Goal: Information Seeking & Learning: Learn about a topic

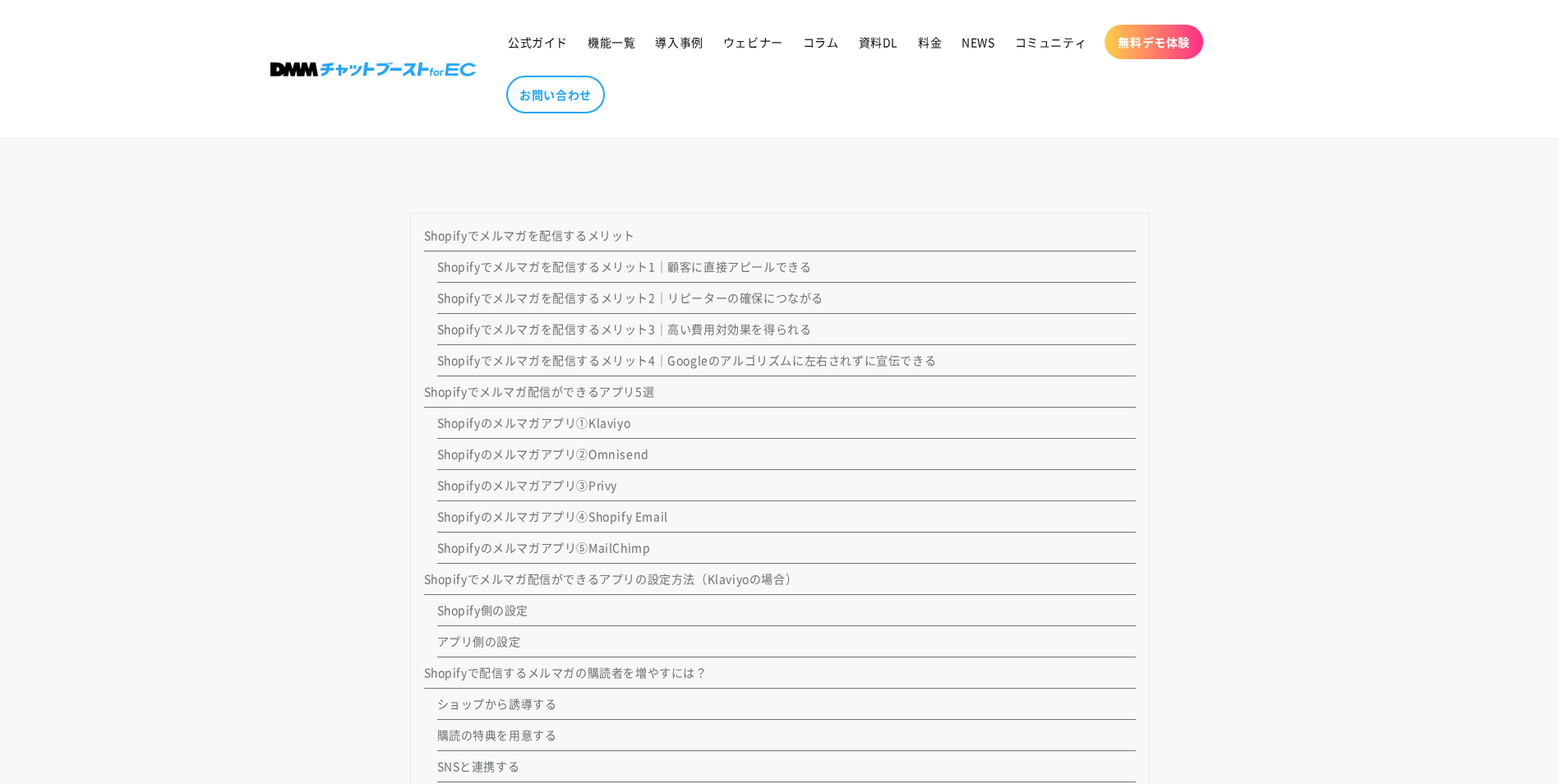
scroll to position [1561, 0]
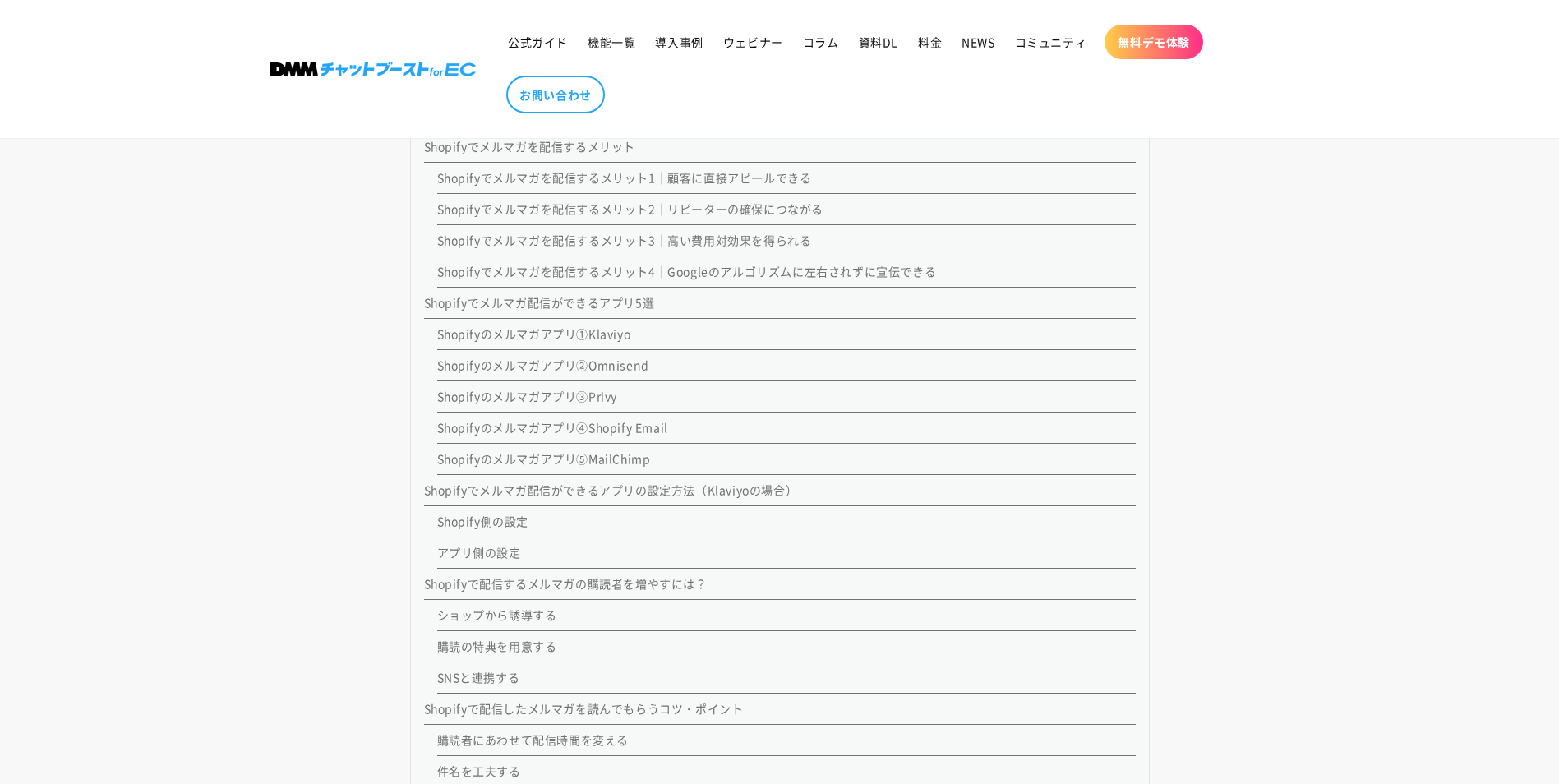
click at [562, 433] on link "Shopifyのメルマガアプリ④Shopify Email" at bounding box center [552, 427] width 231 height 17
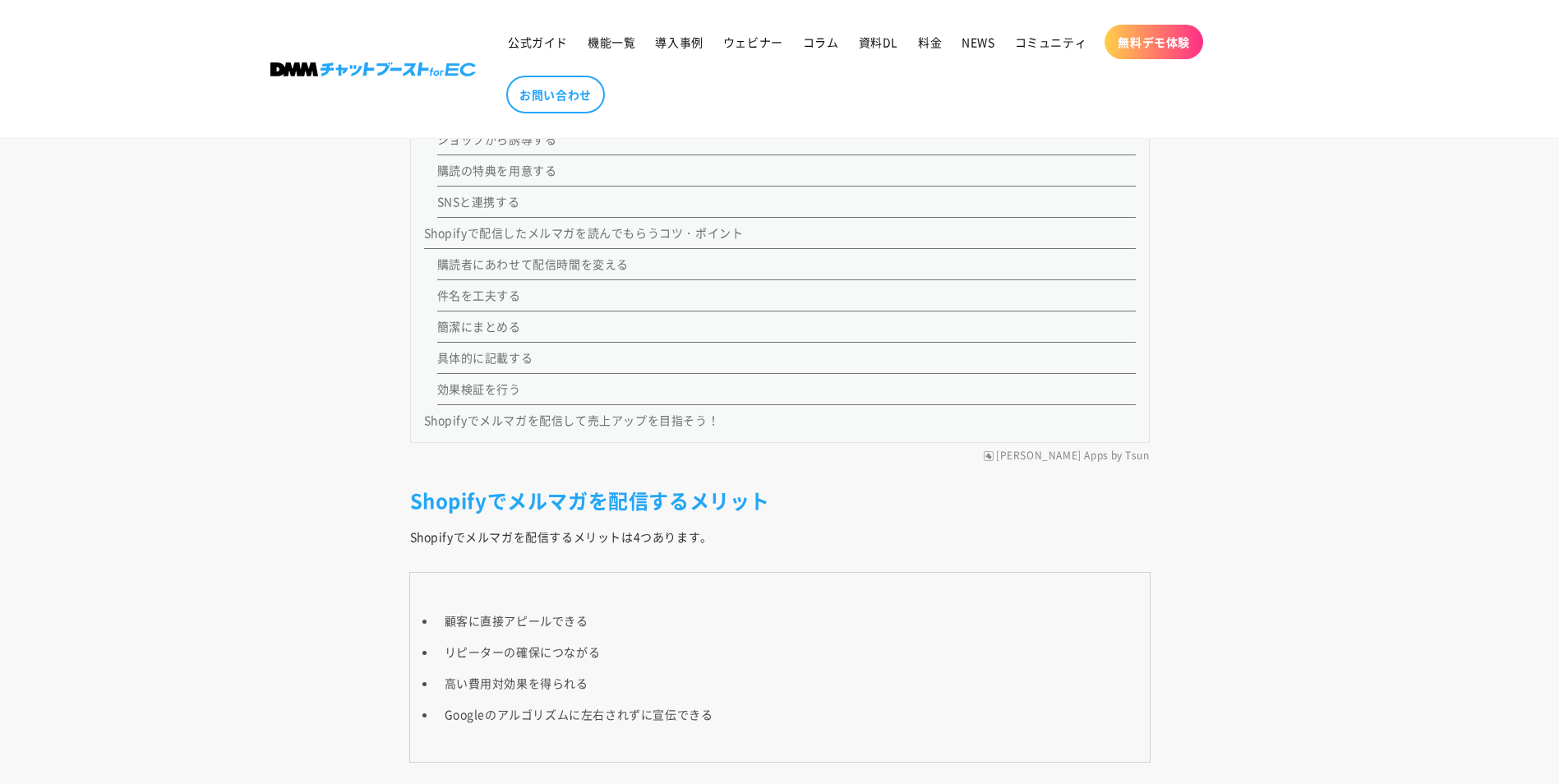
scroll to position [1893, 0]
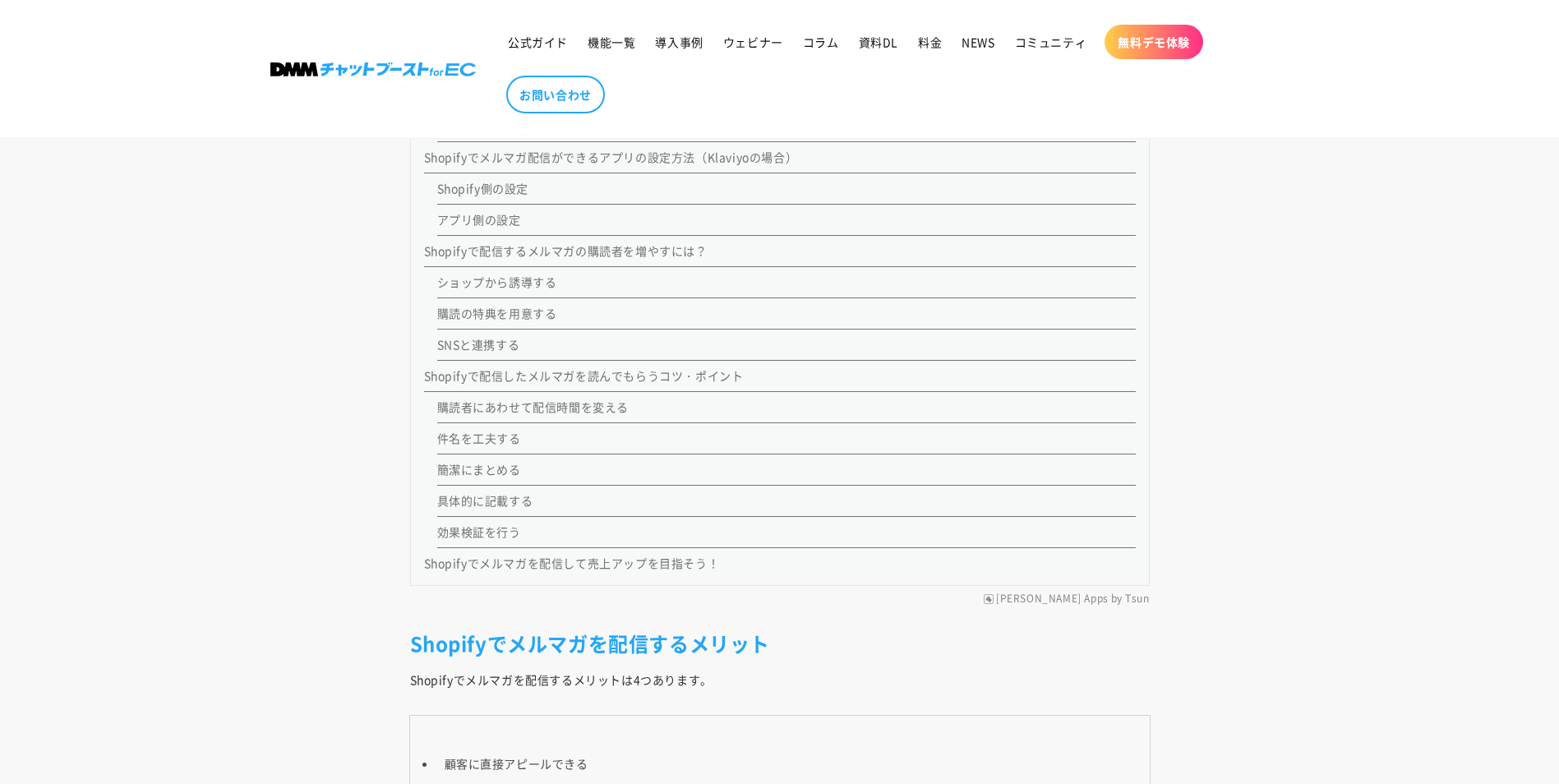
scroll to position [1561, 0]
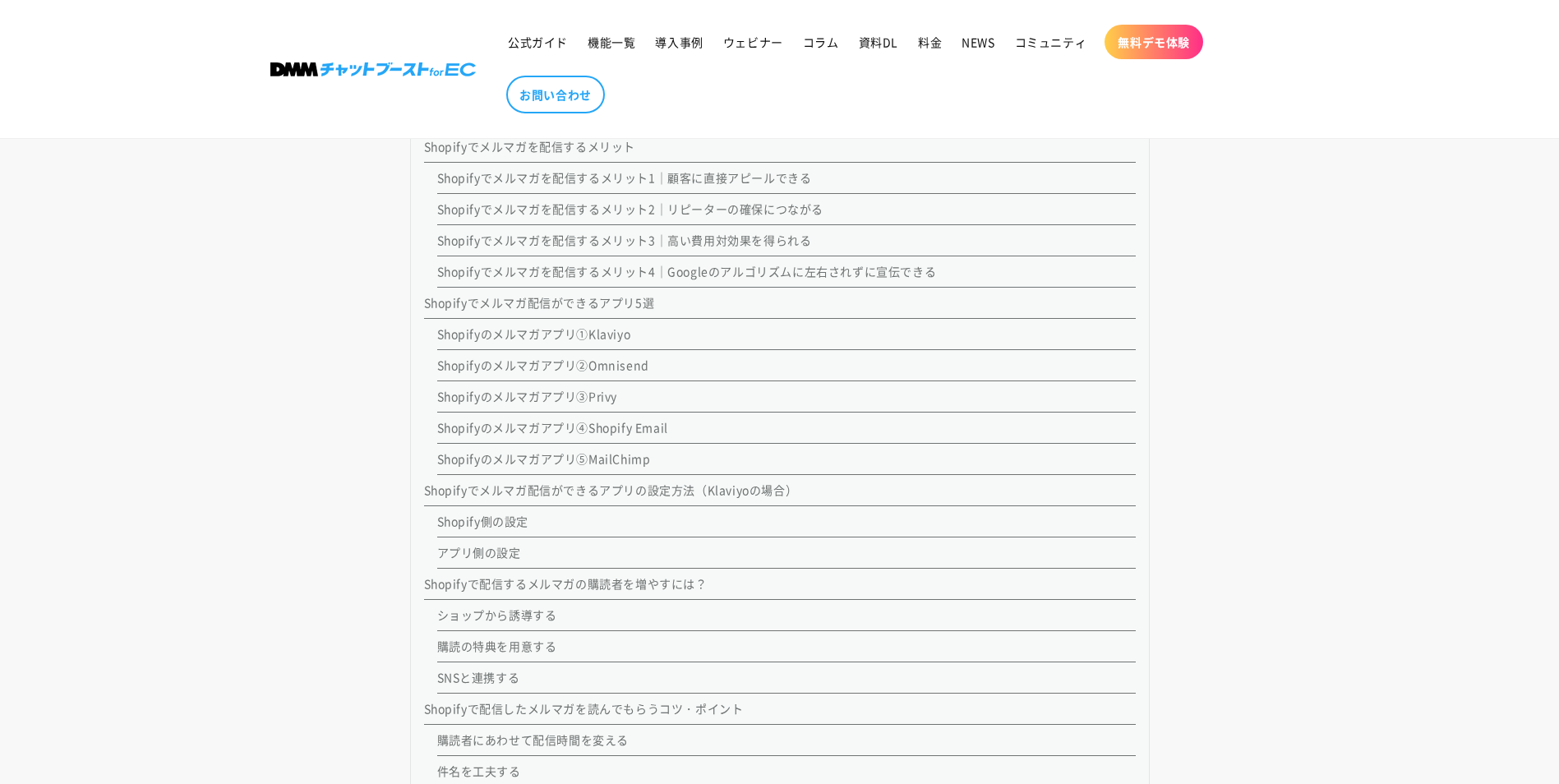
click at [653, 430] on link "Shopifyのメルマガアプリ④Shopify Email" at bounding box center [552, 427] width 231 height 17
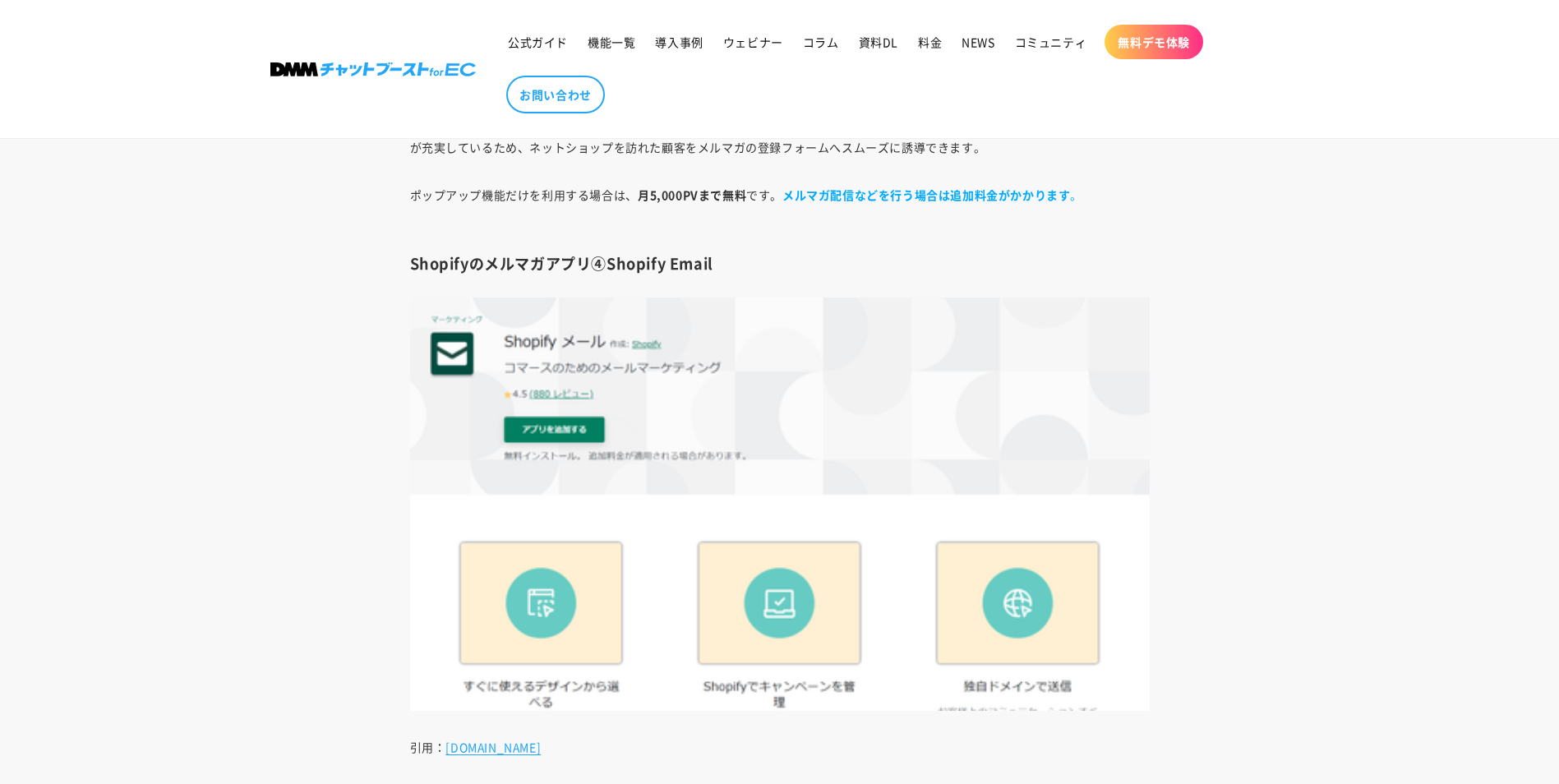
scroll to position [6000, 0]
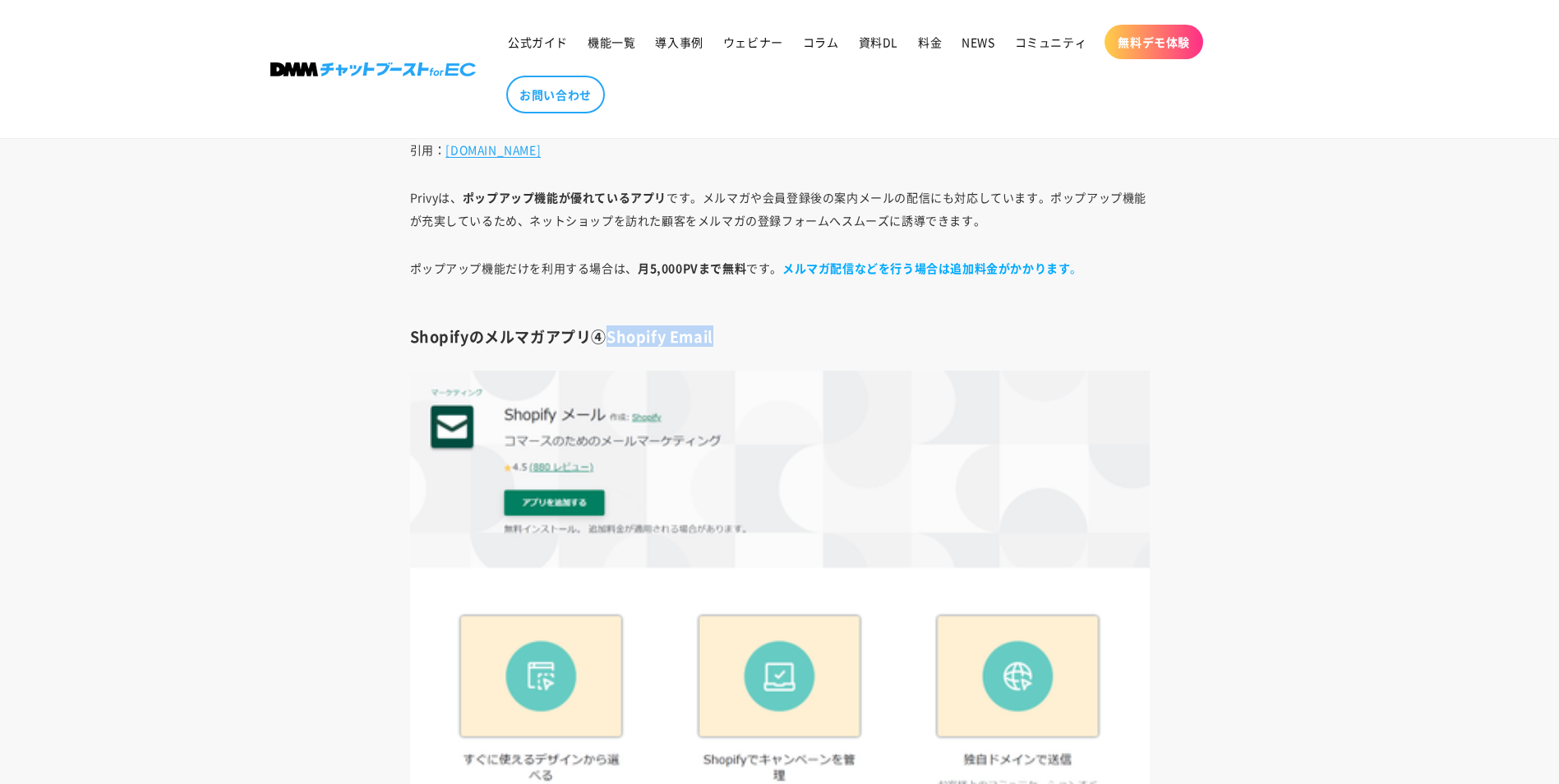
drag, startPoint x: 605, startPoint y: 339, endPoint x: 711, endPoint y: 344, distance: 106.1
click at [711, 344] on h3 "Shopifyのメルマガアプリ④Shopify Email" at bounding box center [780, 336] width 740 height 19
copy h3 "Shopify Email"
